Goal: Task Accomplishment & Management: Use online tool/utility

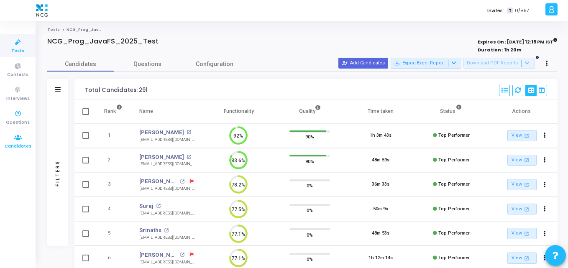
click at [16, 133] on icon at bounding box center [18, 138] width 18 height 10
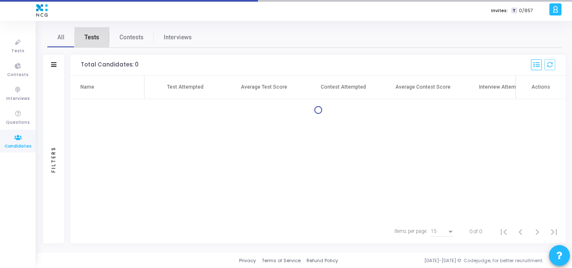
click at [95, 42] on link "Tests" at bounding box center [91, 37] width 35 height 20
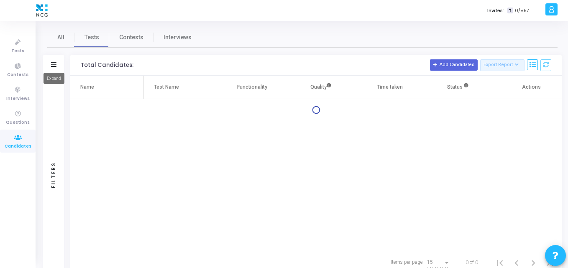
click at [51, 64] on icon at bounding box center [53, 64] width 5 height 5
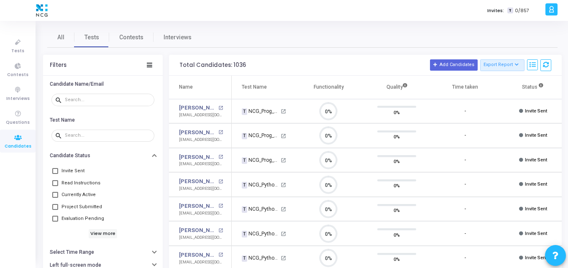
scroll to position [18, 21]
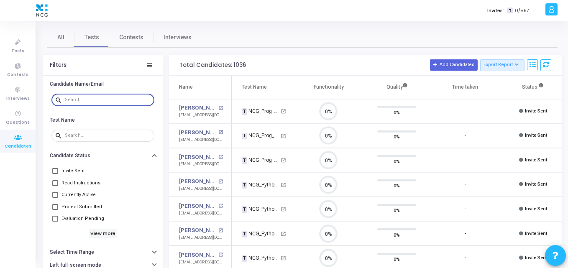
click at [85, 99] on input "text" at bounding box center [108, 99] width 86 height 5
paste input "[EMAIL_ADDRESS][DOMAIN_NAME]"
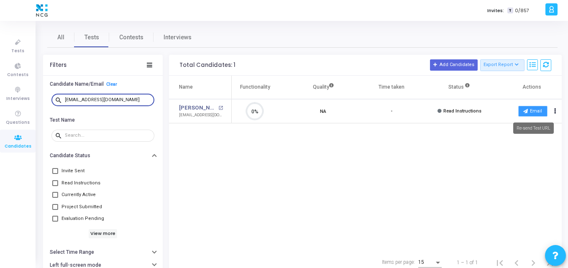
type input "[EMAIL_ADDRESS][DOMAIN_NAME]"
click at [537, 107] on button "Email" at bounding box center [532, 111] width 29 height 11
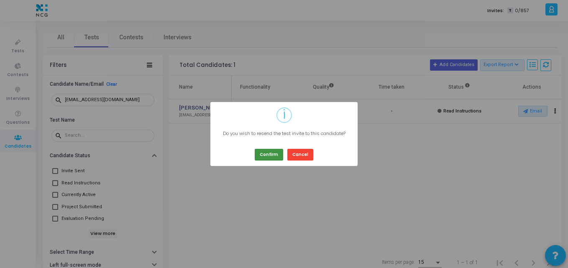
click at [264, 158] on button "Confirm" at bounding box center [269, 154] width 28 height 11
